Goal: Transaction & Acquisition: Purchase product/service

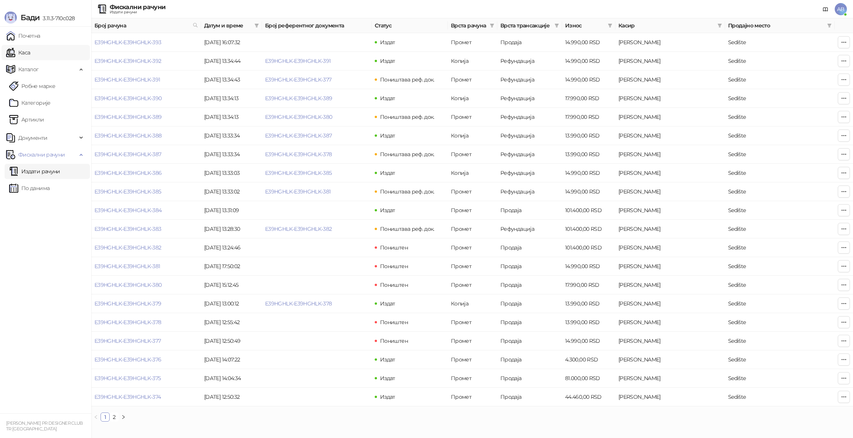
click at [30, 51] on link "Каса" at bounding box center [18, 52] width 24 height 15
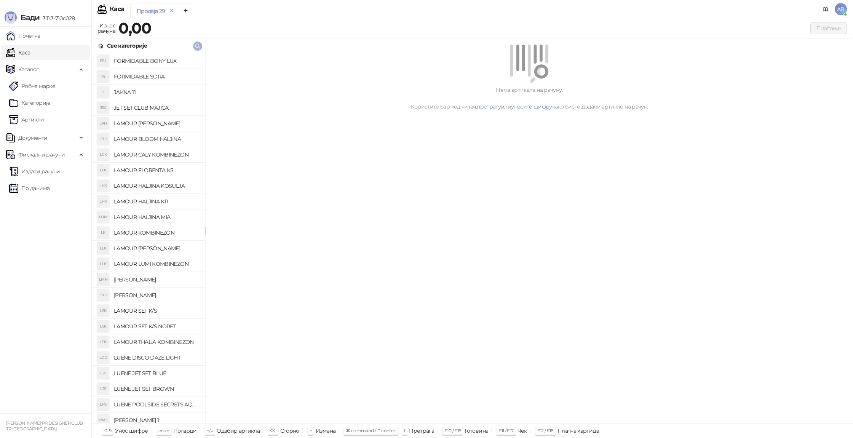
click at [197, 46] on icon "button" at bounding box center [198, 46] width 6 height 6
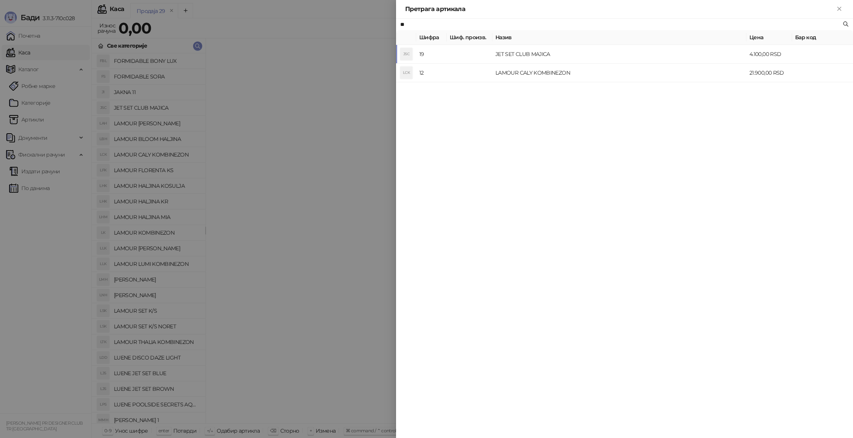
type input "**"
click at [260, 51] on div at bounding box center [426, 219] width 853 height 438
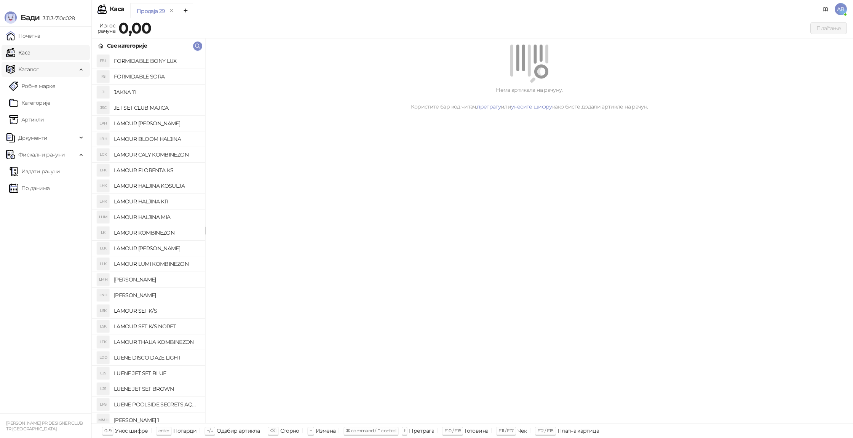
click at [49, 72] on span "Каталог" at bounding box center [41, 69] width 71 height 15
click at [57, 70] on span "Каталог" at bounding box center [41, 69] width 71 height 15
click at [44, 115] on link "Артикли" at bounding box center [26, 119] width 35 height 15
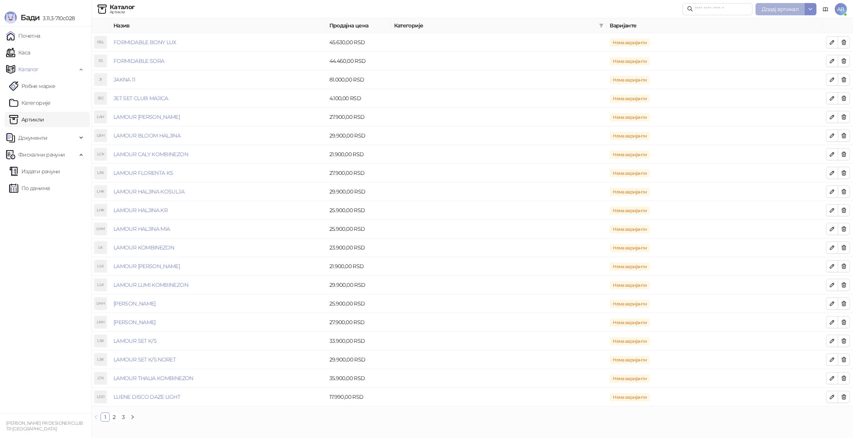
click at [785, 8] on span "Додај артикал" at bounding box center [780, 9] width 37 height 7
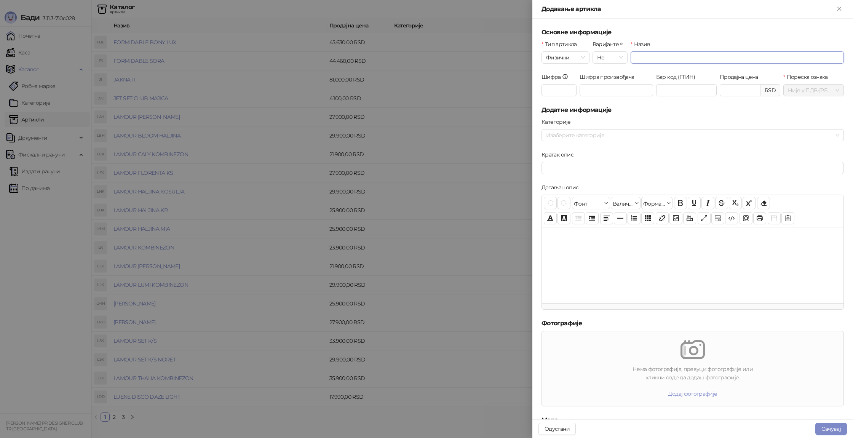
click at [689, 54] on input "Назив" at bounding box center [737, 57] width 213 height 12
type input "**********"
click at [734, 91] on input "Продајна цена" at bounding box center [740, 90] width 40 height 11
type input "********"
click at [725, 109] on h5 "Додатне информације" at bounding box center [693, 109] width 302 height 9
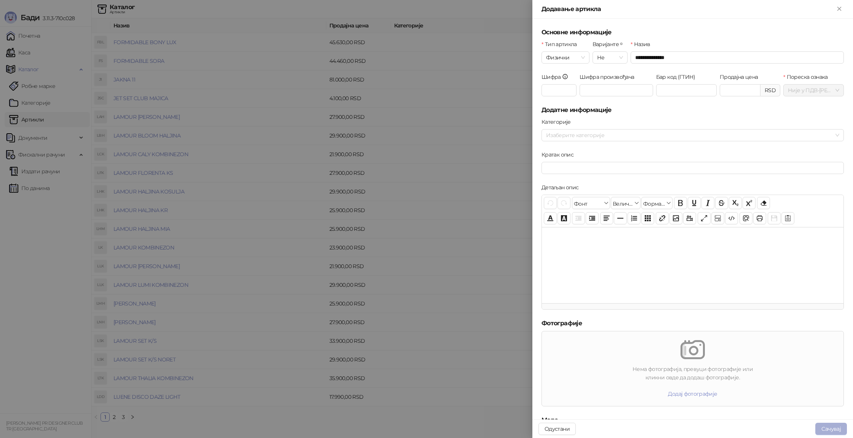
click at [842, 425] on button "Сачувај" at bounding box center [831, 429] width 32 height 12
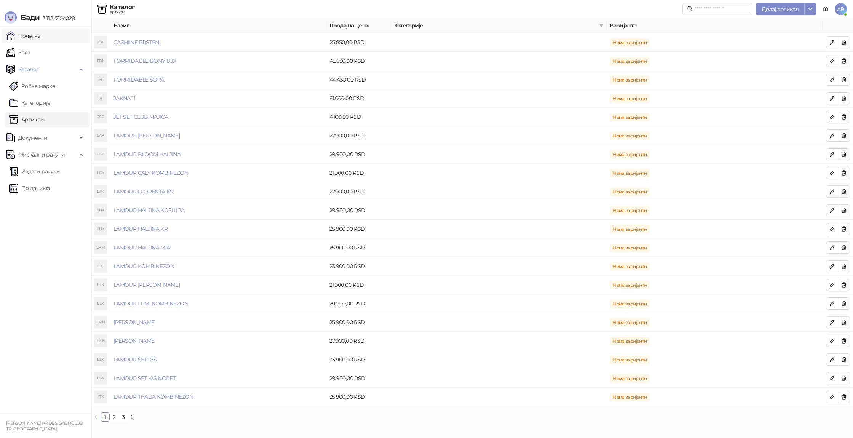
drag, startPoint x: 61, startPoint y: 37, endPoint x: 69, endPoint y: 36, distance: 7.7
click at [40, 37] on link "Почетна" at bounding box center [23, 35] width 34 height 15
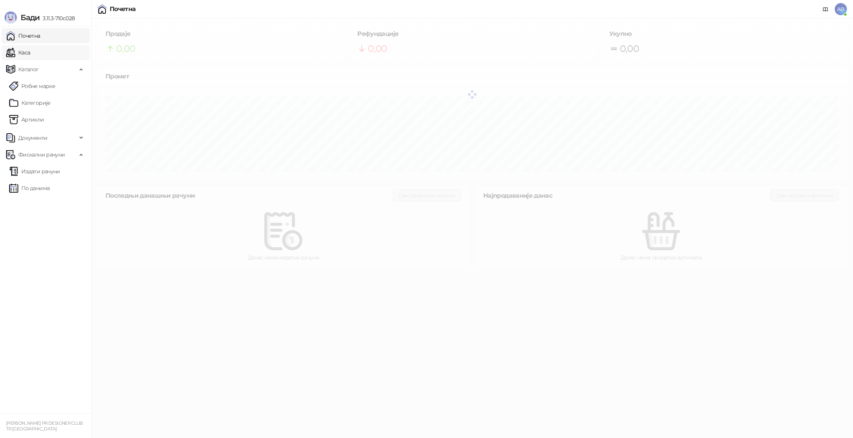
click at [30, 56] on link "Каса" at bounding box center [18, 52] width 24 height 15
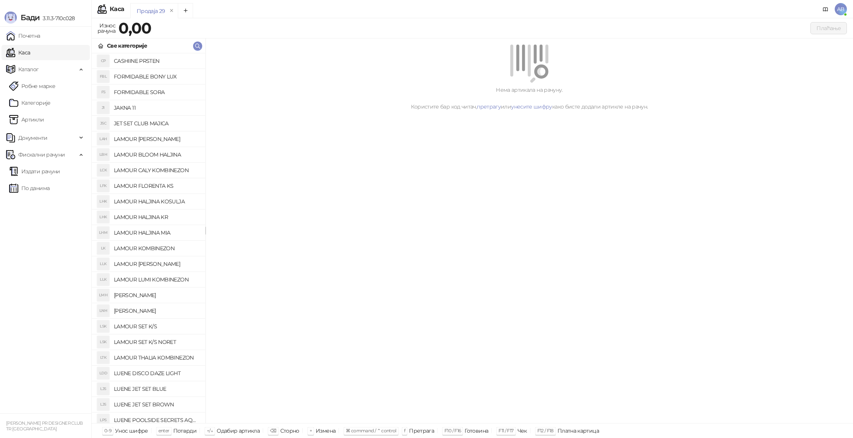
click at [162, 63] on h4 "CASHIINE PRSTEN" at bounding box center [156, 61] width 85 height 12
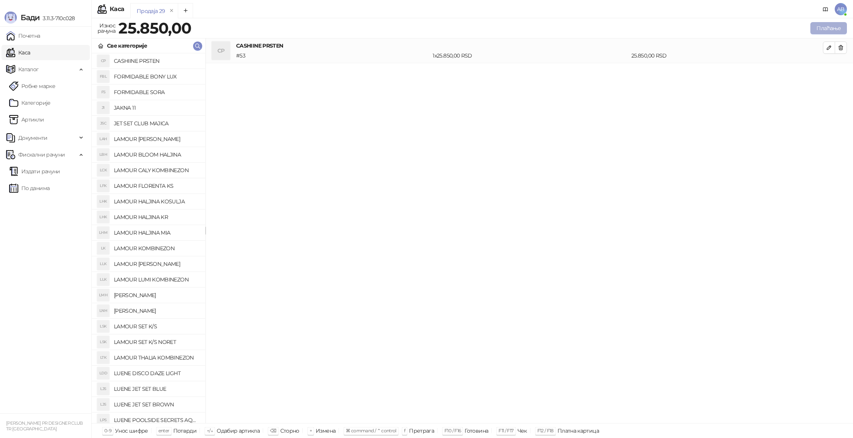
click at [827, 31] on button "Плаћање" at bounding box center [828, 28] width 37 height 12
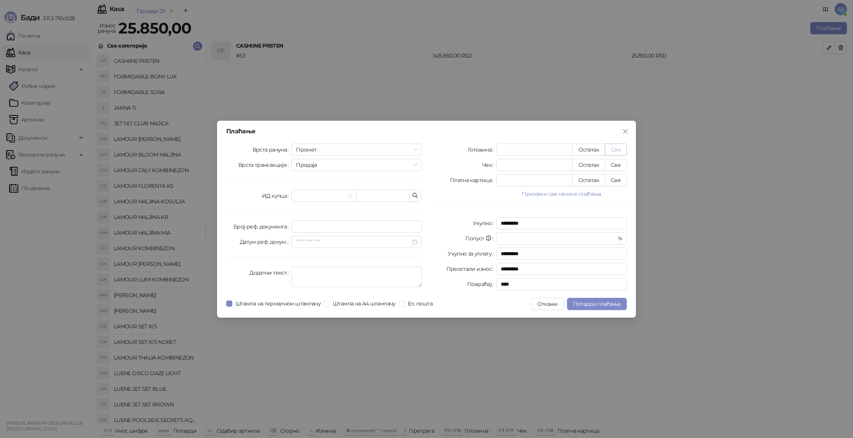
click at [613, 152] on button "Све" at bounding box center [616, 150] width 22 height 12
type input "*****"
type input "****"
click at [418, 304] on span "Ел. пошта" at bounding box center [420, 303] width 31 height 8
click at [601, 302] on span "Потврди плаћање" at bounding box center [597, 303] width 48 height 7
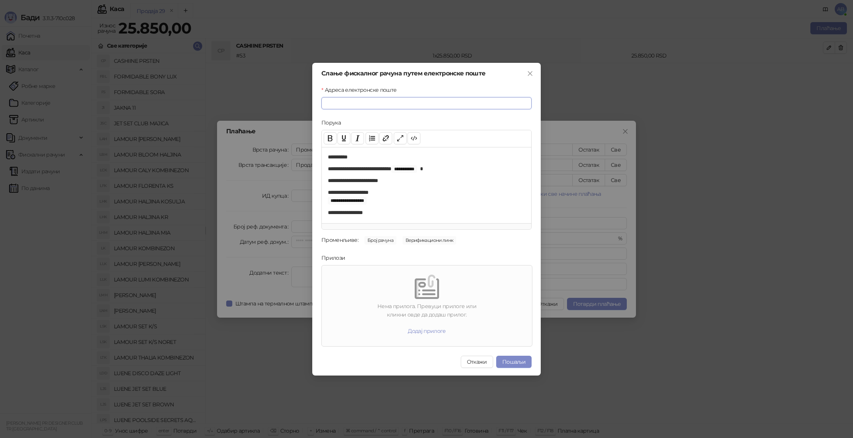
click at [345, 102] on input "Адреса електронске поште" at bounding box center [426, 103] width 210 height 12
type input "**********"
click at [522, 361] on button "Пошаљи" at bounding box center [513, 362] width 35 height 12
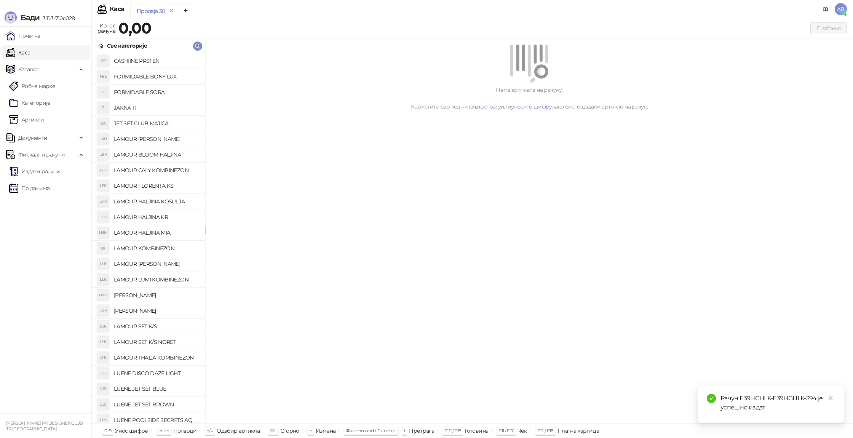
click at [788, 411] on div "Рачун E39HGHLK-E39HGHLK-394 је успешно издат" at bounding box center [778, 403] width 114 height 18
click at [60, 176] on link "Издати рачуни" at bounding box center [34, 171] width 51 height 15
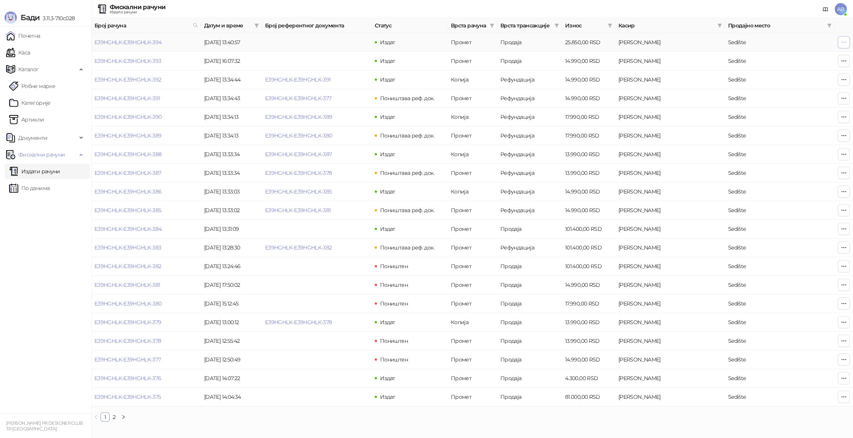
click at [844, 46] on button "button" at bounding box center [844, 42] width 12 height 12
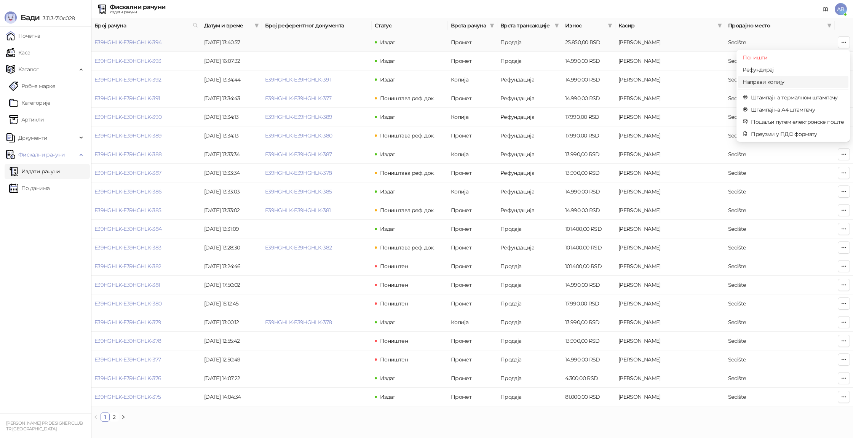
click at [797, 82] on span "Направи копију" at bounding box center [793, 82] width 101 height 8
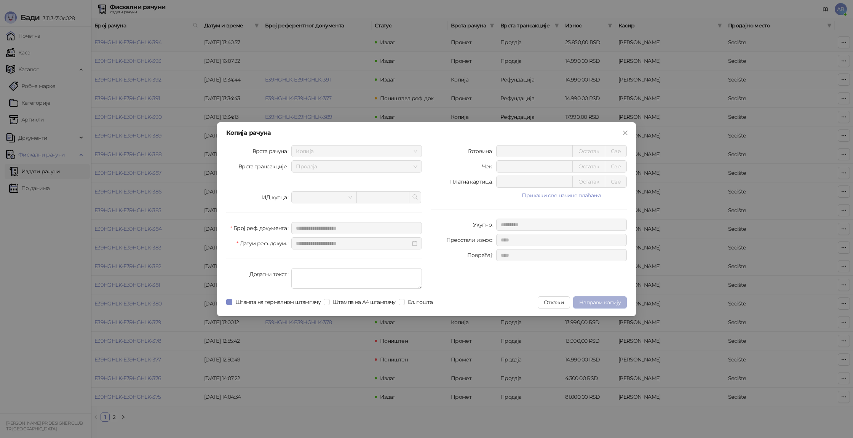
click at [600, 305] on button "Направи копију" at bounding box center [600, 302] width 54 height 12
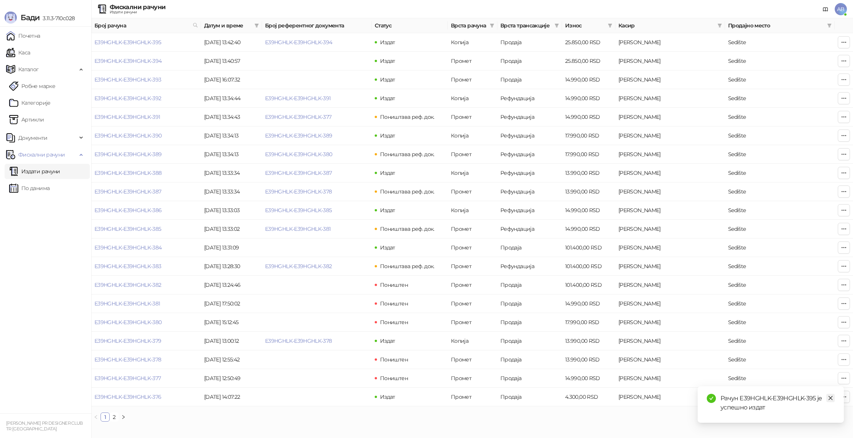
click at [834, 399] on link "Close" at bounding box center [830, 398] width 8 height 8
click at [441, 48] on td "Издат" at bounding box center [410, 42] width 76 height 19
